Goal: Obtain resource: Obtain resource

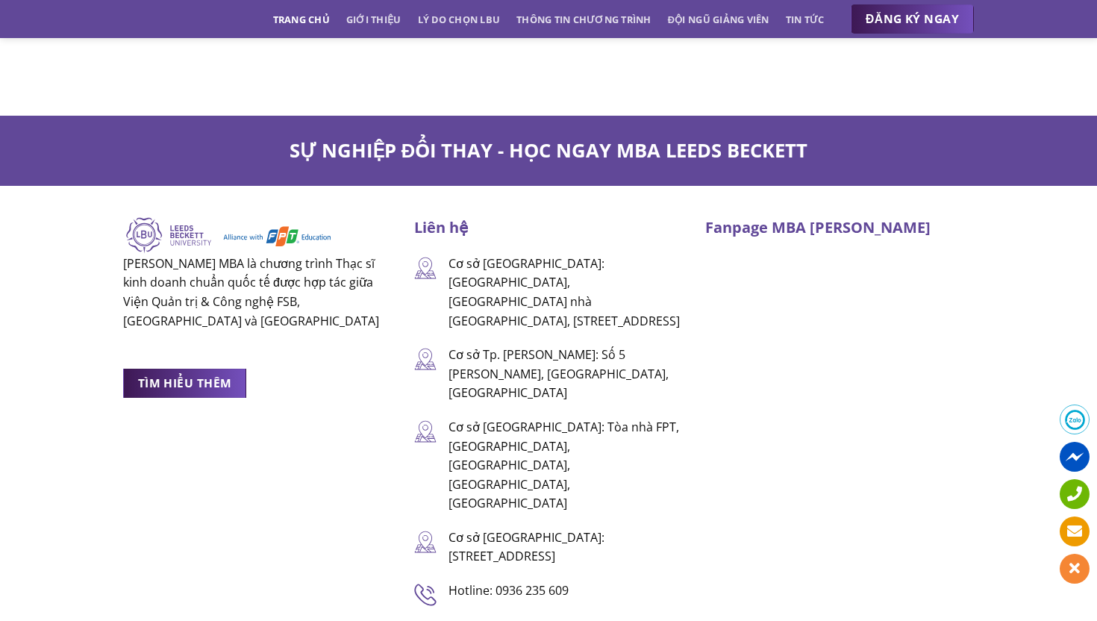
scroll to position [9802, 0]
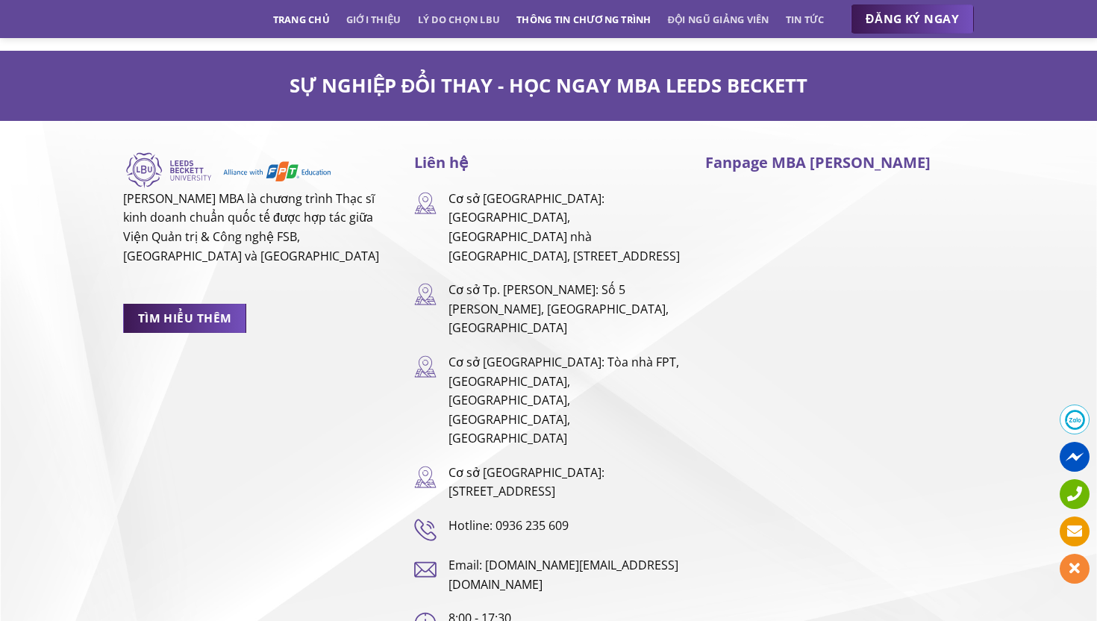
click at [558, 20] on link "Thông tin chương trình" at bounding box center [584, 19] width 135 height 27
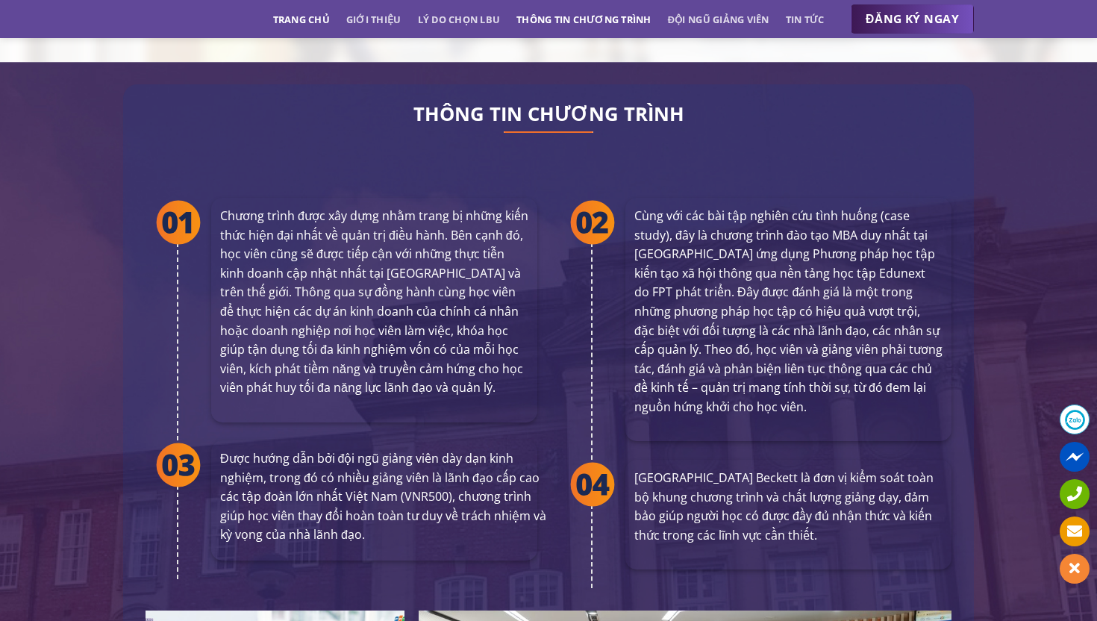
scroll to position [2717, 0]
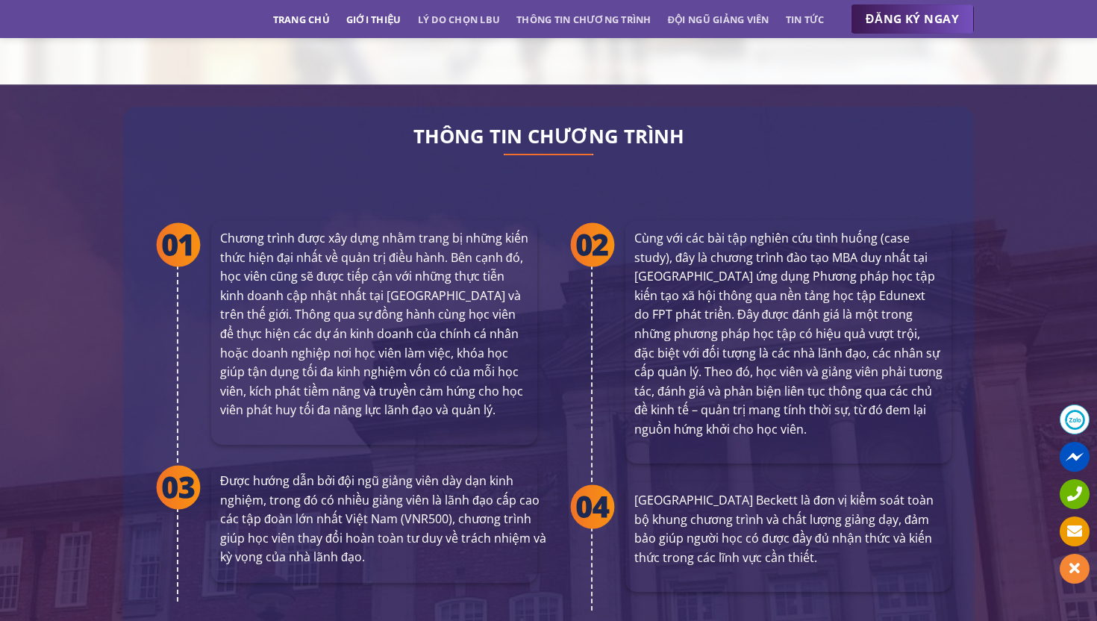
click at [378, 25] on link "Giới thiệu" at bounding box center [373, 19] width 55 height 27
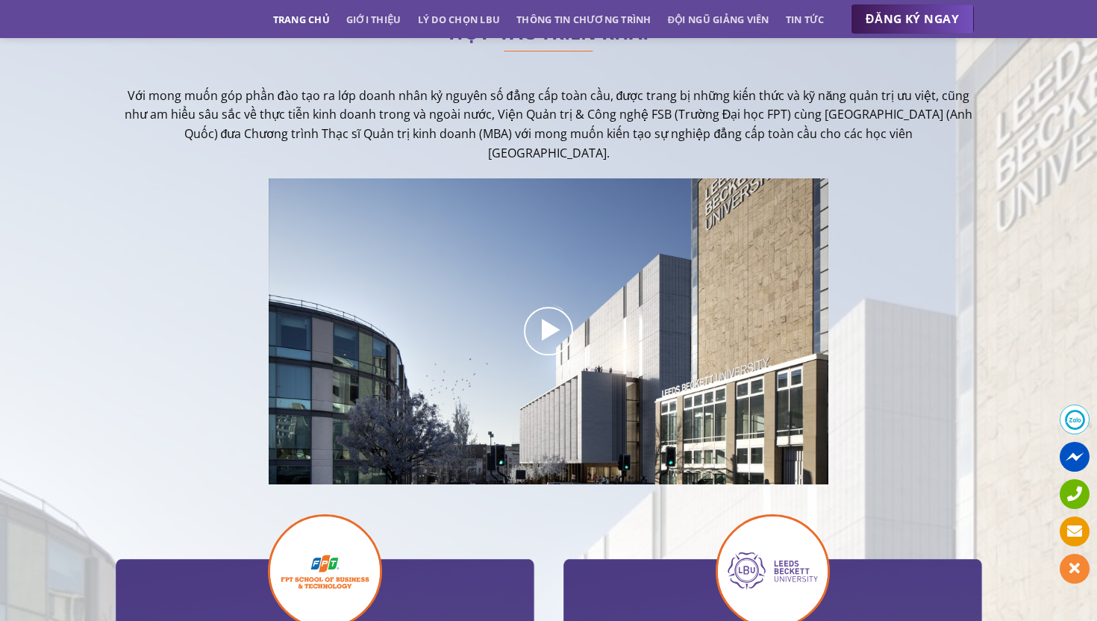
scroll to position [366, 0]
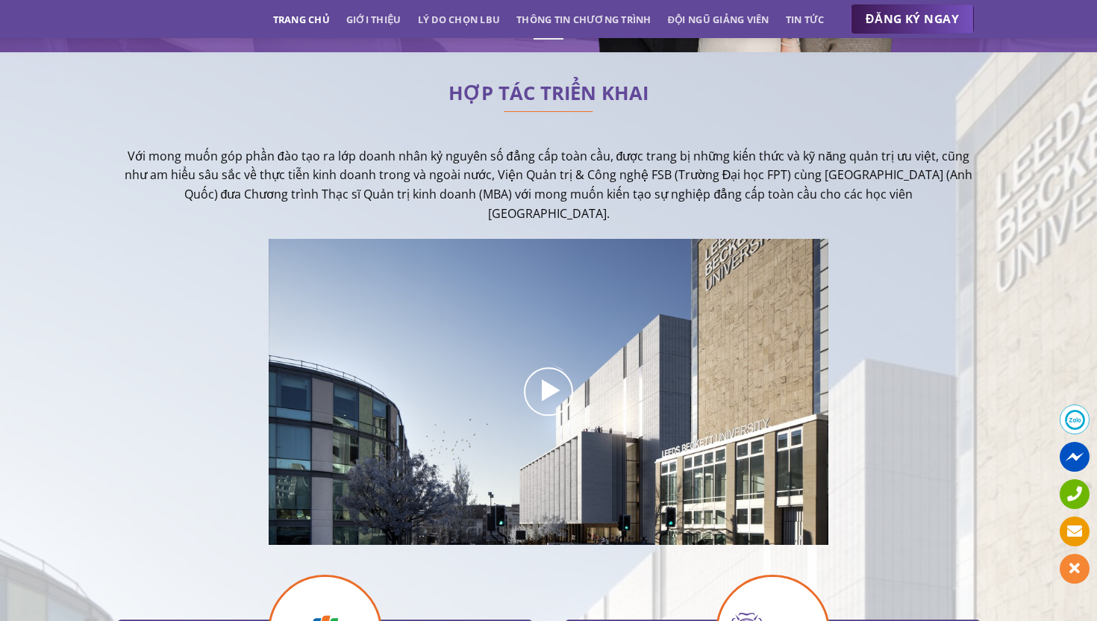
click at [328, 27] on ul "Trang chủ Giới thiệu Lý do chọn LBU Thông tin chương trình Đội ngũ giảng viên T…" at bounding box center [549, 19] width 552 height 27
click at [319, 24] on link "Trang chủ" at bounding box center [301, 19] width 57 height 27
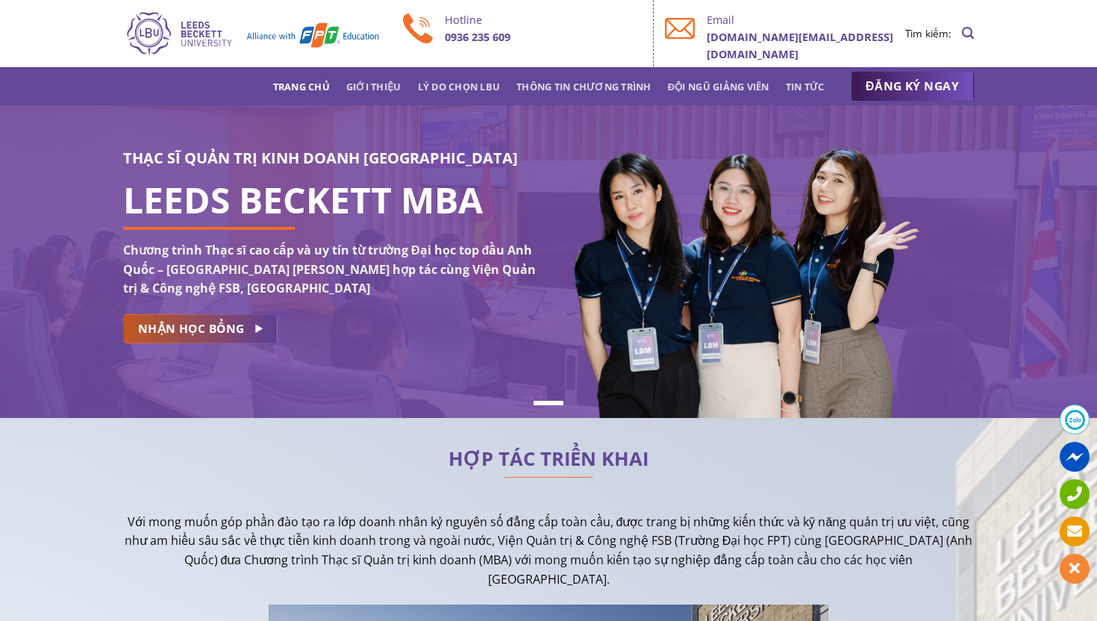
click at [211, 329] on span "NHẬN HỌC BỔNG" at bounding box center [191, 329] width 107 height 19
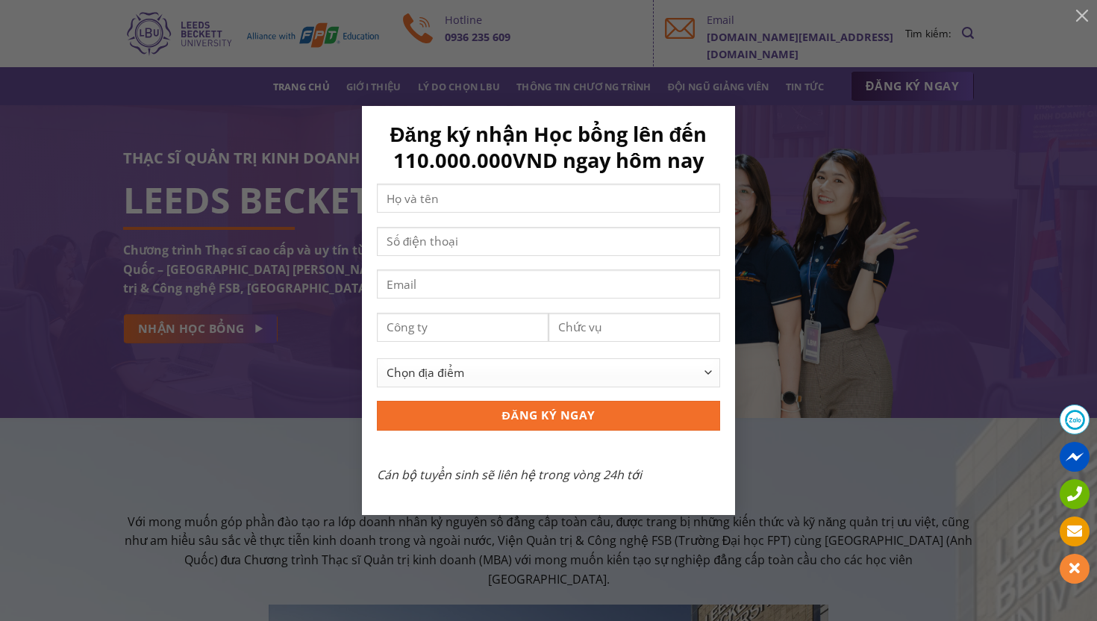
click at [257, 373] on div "Đăng ký nhận Học bổng lên đến 110.000.000VND ngay hôm nay Chọn địa điểm [GEOGRA…" at bounding box center [548, 310] width 1053 height 409
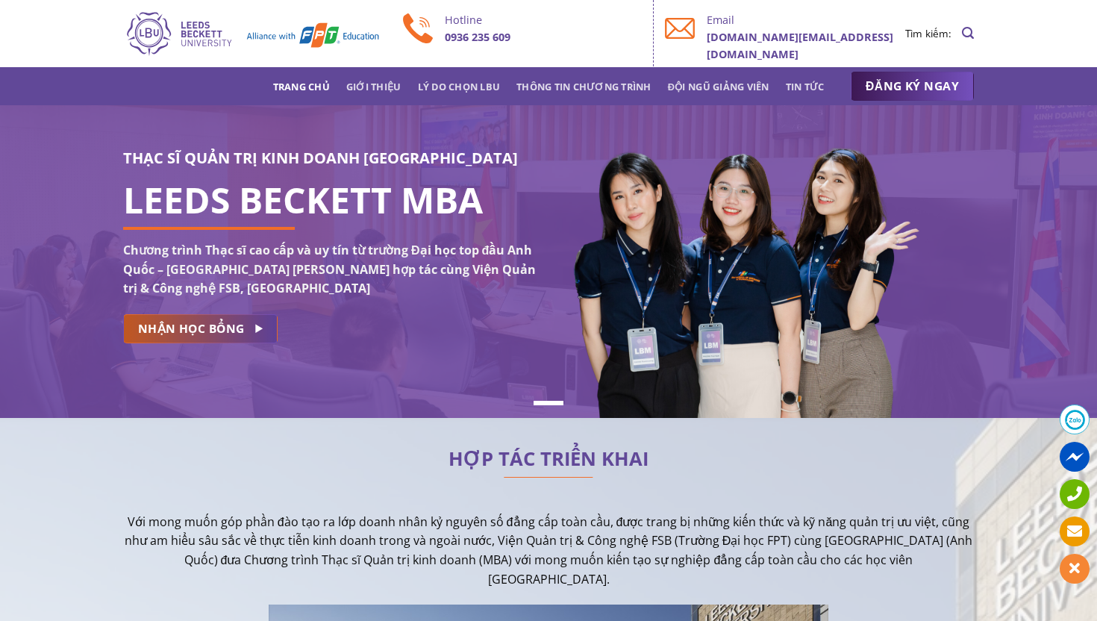
click at [259, 317] on link "NHẬN HỌC BỔNG" at bounding box center [200, 328] width 155 height 29
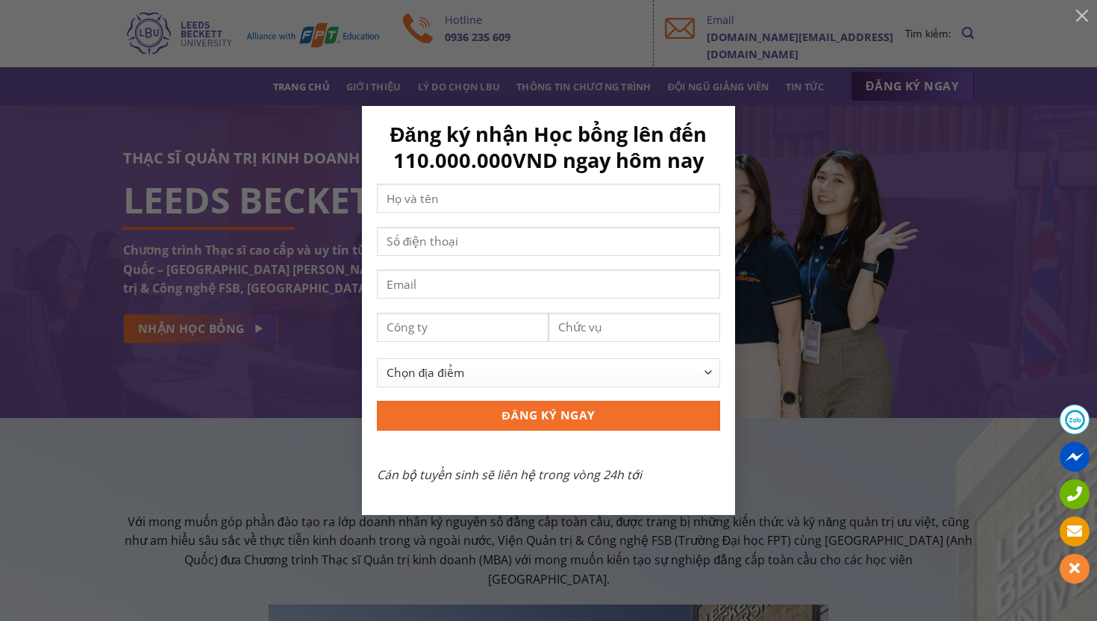
click at [235, 377] on div "Đăng ký nhận Học bổng lên đến 110.000.000VND ngay hôm nay Chọn địa điểm [GEOGRA…" at bounding box center [548, 310] width 1053 height 409
